Goal: Communication & Community: Participate in discussion

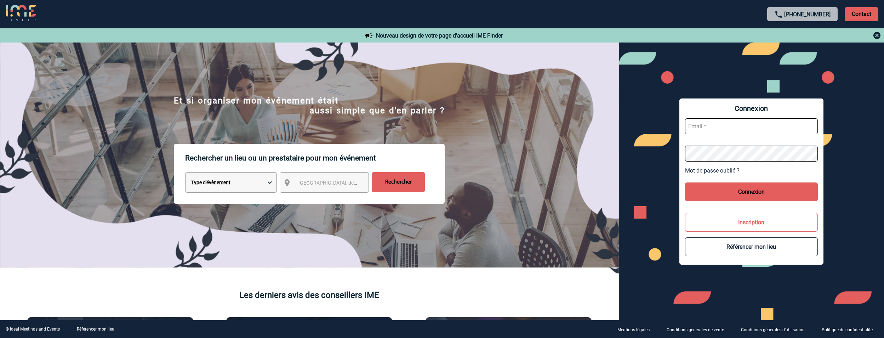
type input "jeremy.bidaut@antargaz.com"
click at [752, 190] on button "Connexion" at bounding box center [751, 191] width 133 height 19
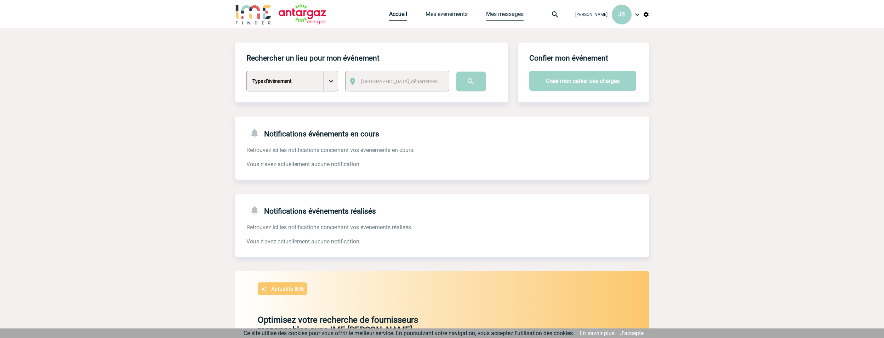
click at [508, 16] on link "Mes messages" at bounding box center [505, 16] width 38 height 10
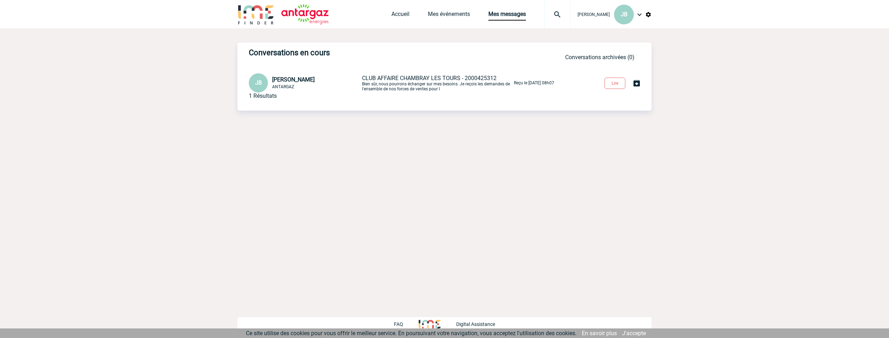
click at [376, 80] on span "CLUB AFFAIRE CHAMBRAY LES TOURS - 2000425312" at bounding box center [429, 78] width 135 height 7
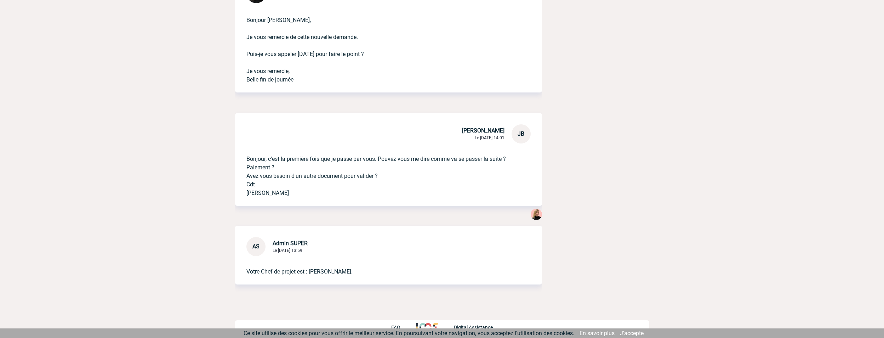
scroll to position [372, 0]
